Goal: Navigation & Orientation: Go to known website

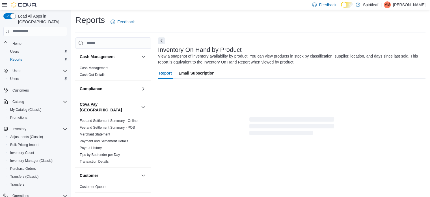
scroll to position [19, 0]
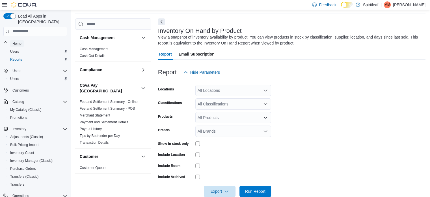
click at [18, 41] on span "Home" at bounding box center [16, 43] width 9 height 5
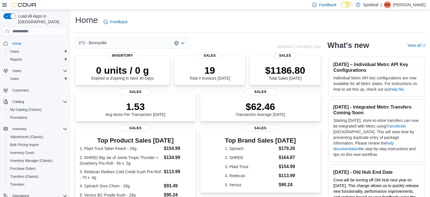
click at [202, 17] on div "Home Feedback" at bounding box center [250, 21] width 351 height 15
